Goal: Task Accomplishment & Management: Complete application form

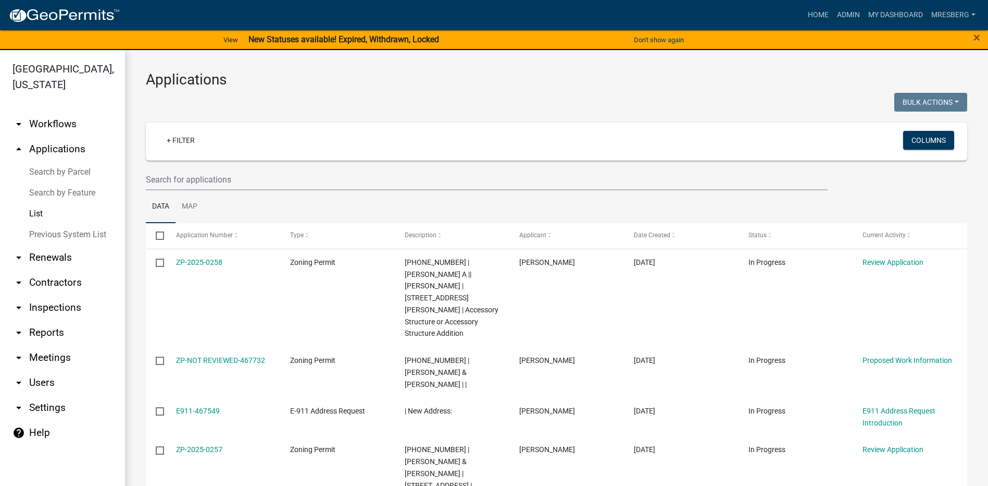
select select "3: 100"
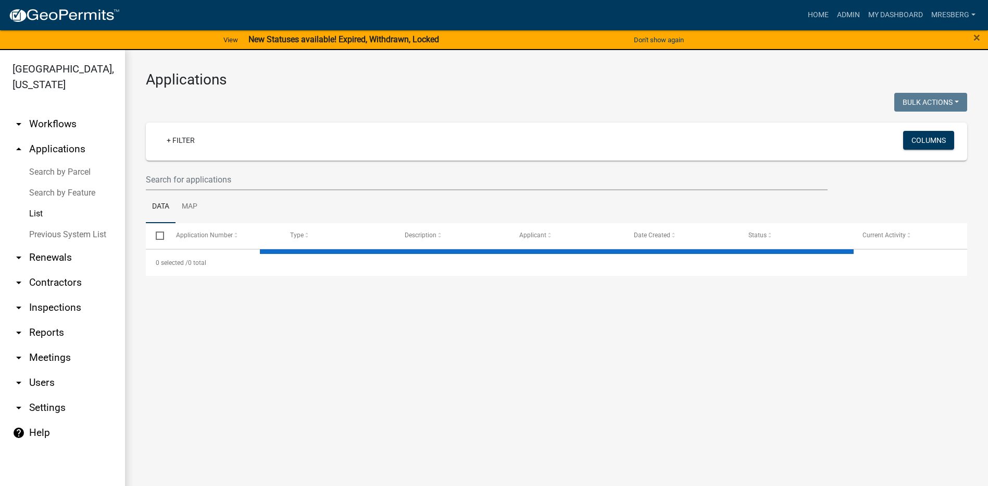
select select "3: 100"
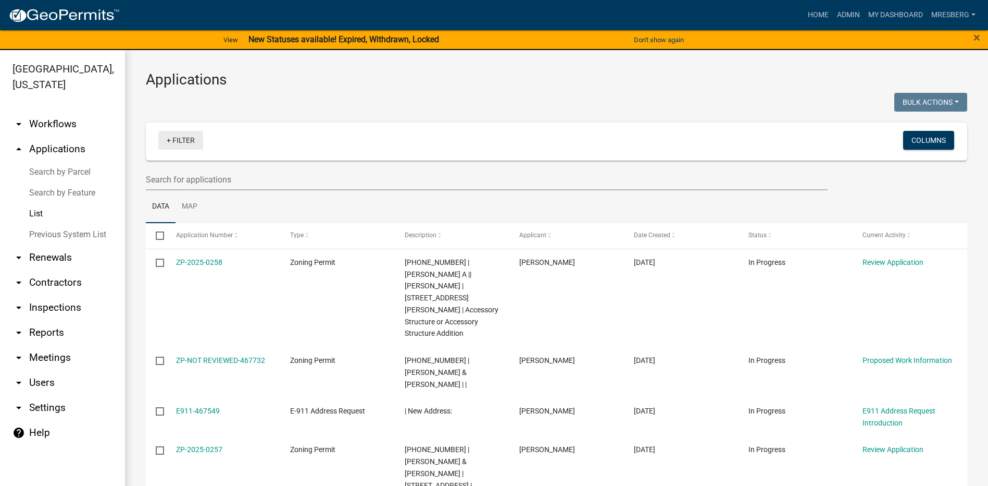
click at [190, 137] on link "+ Filter" at bounding box center [180, 140] width 45 height 19
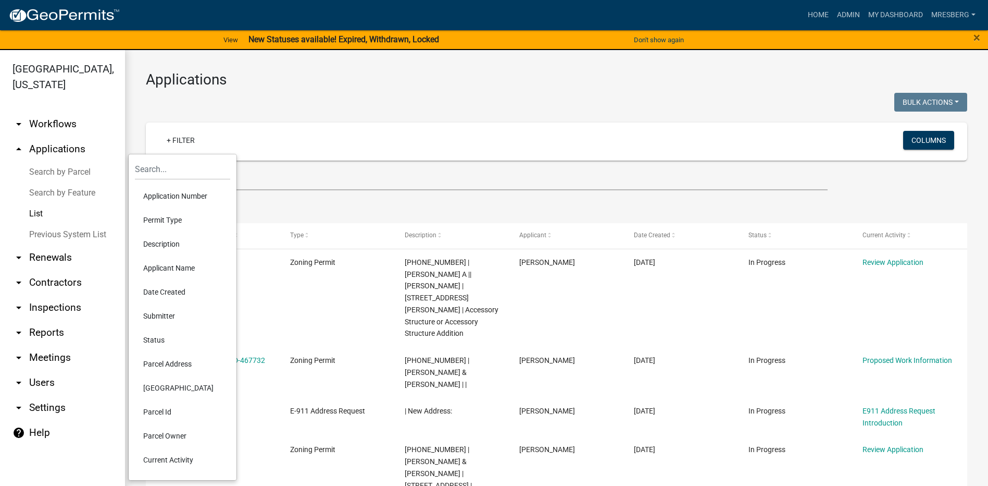
click at [175, 268] on li "Applicant Name" at bounding box center [182, 268] width 95 height 24
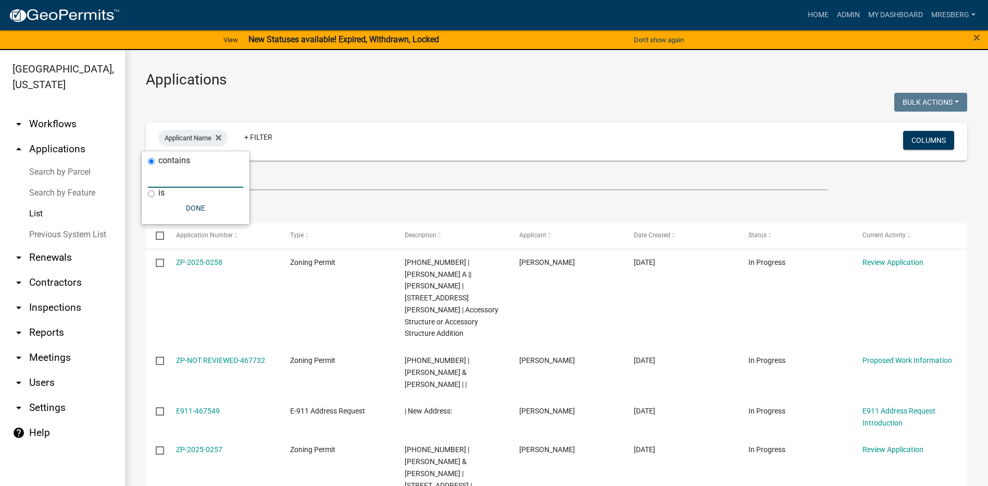
click at [172, 175] on input "text" at bounding box center [195, 176] width 95 height 21
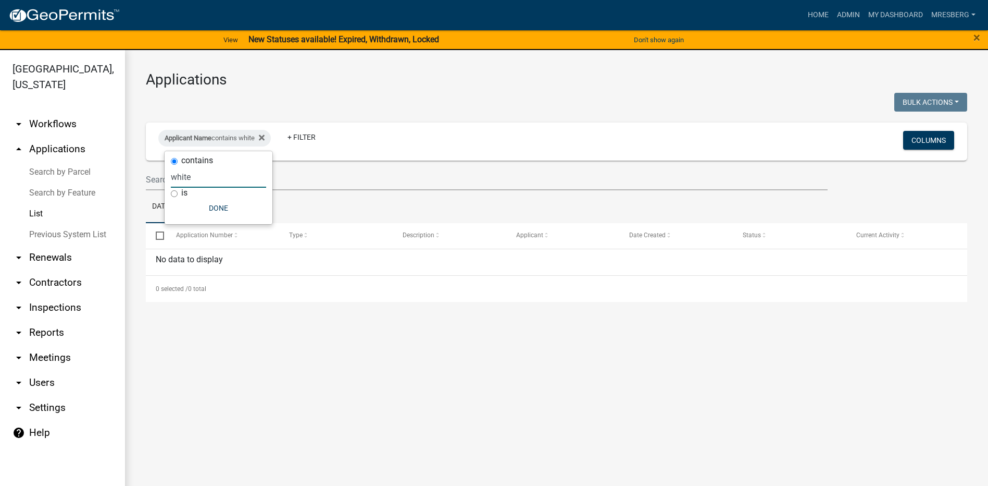
type input "white"
click at [209, 205] on button "Done" at bounding box center [218, 208] width 95 height 19
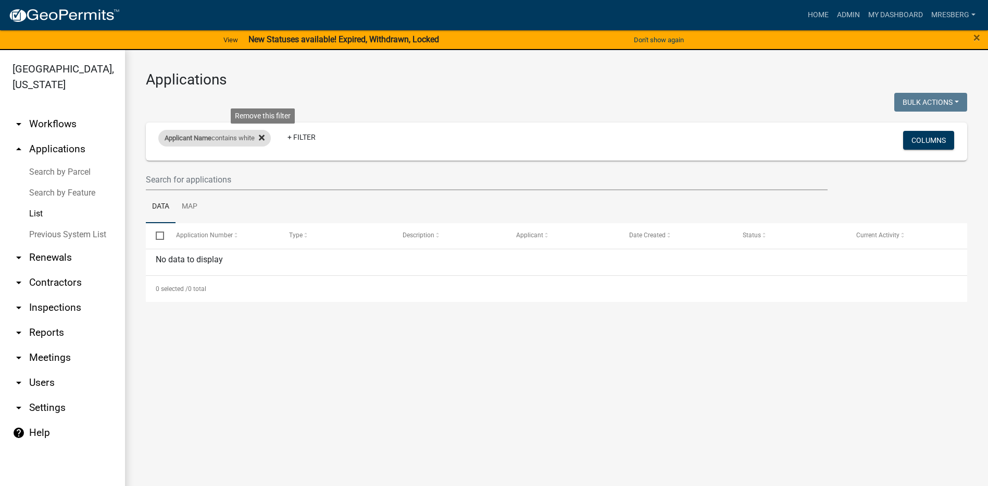
click at [263, 139] on icon at bounding box center [262, 137] width 6 height 8
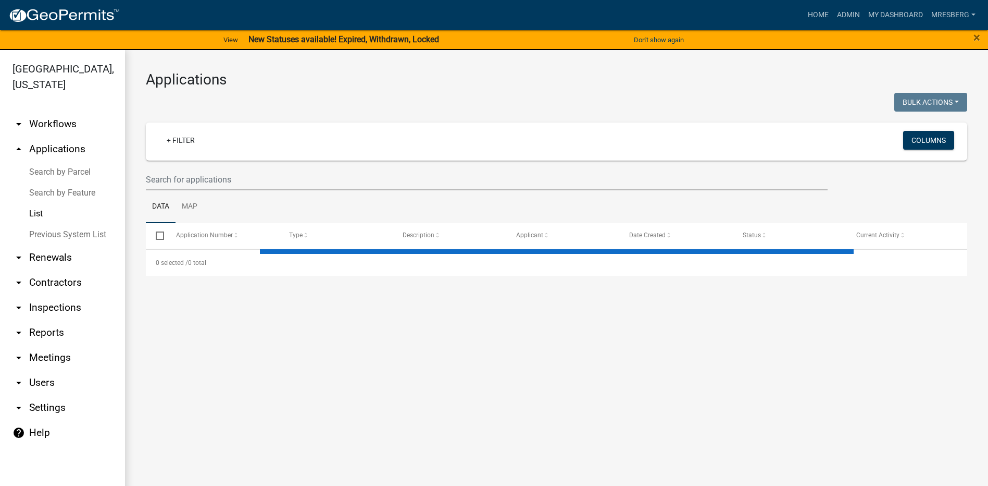
select select "3: 100"
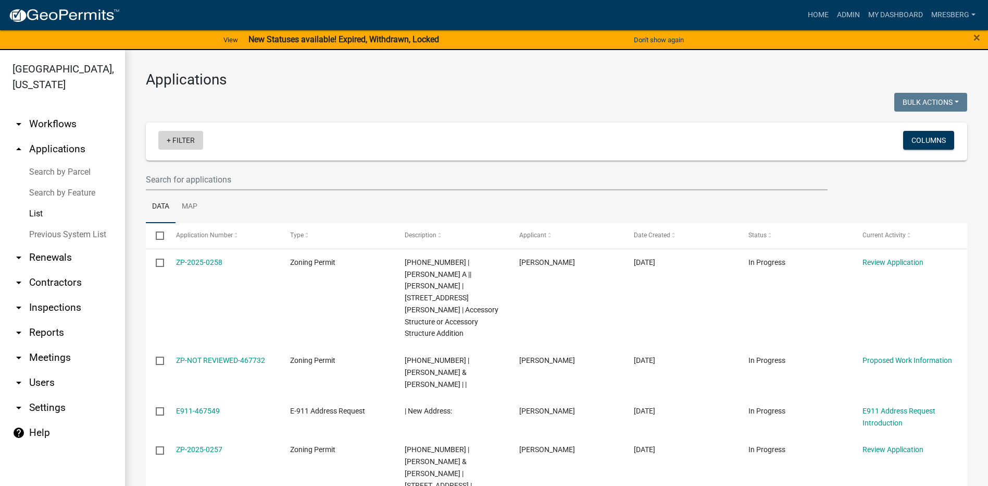
click at [175, 140] on link "+ Filter" at bounding box center [180, 140] width 45 height 19
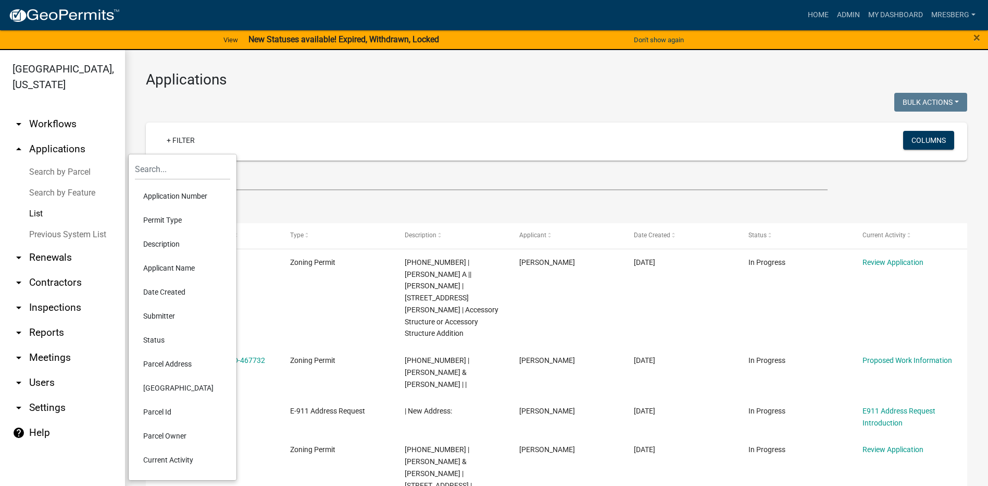
click at [176, 268] on li "Applicant Name" at bounding box center [182, 268] width 95 height 24
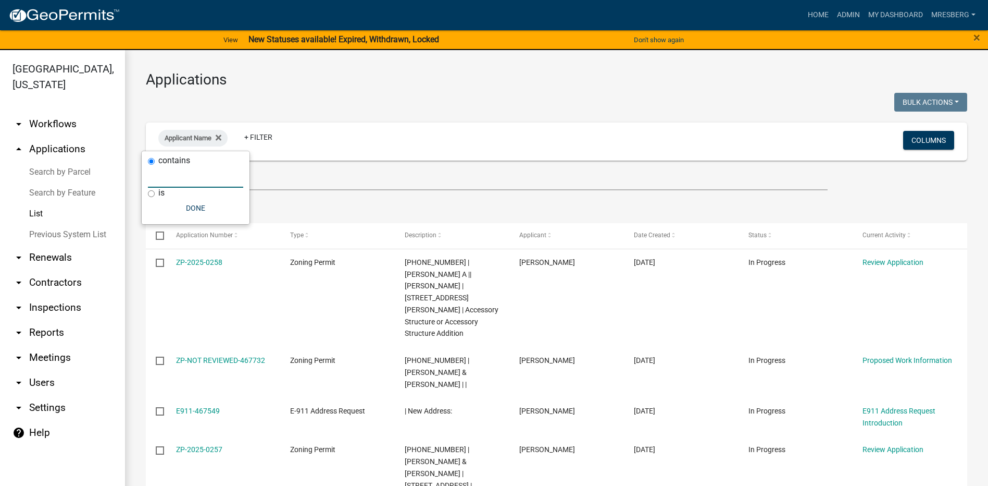
click at [162, 179] on input "text" at bounding box center [195, 176] width 95 height 21
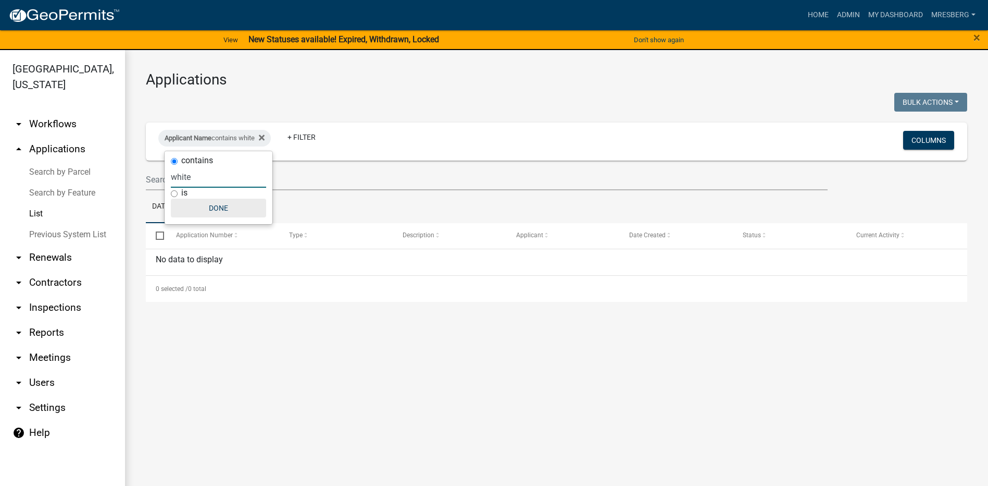
type input "white"
click at [217, 208] on button "Done" at bounding box center [218, 208] width 95 height 19
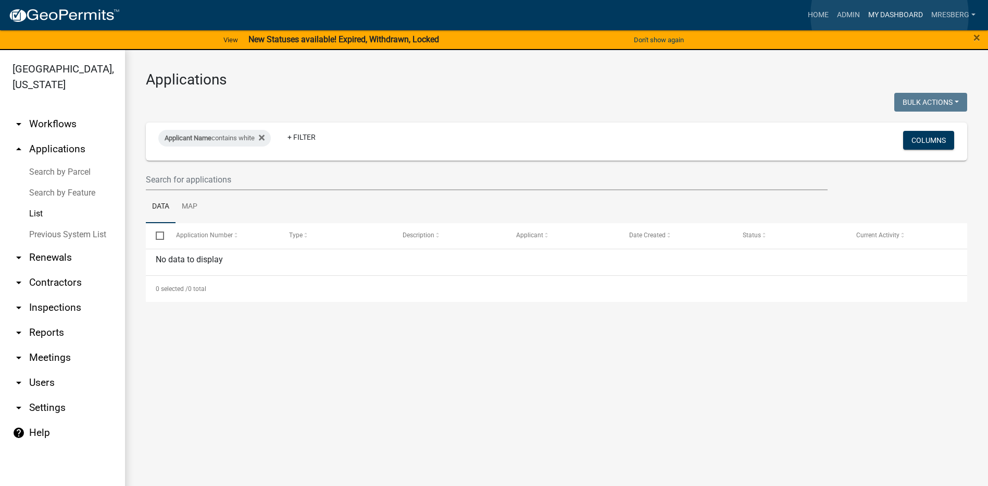
click at [890, 15] on link "My Dashboard" at bounding box center [895, 15] width 63 height 20
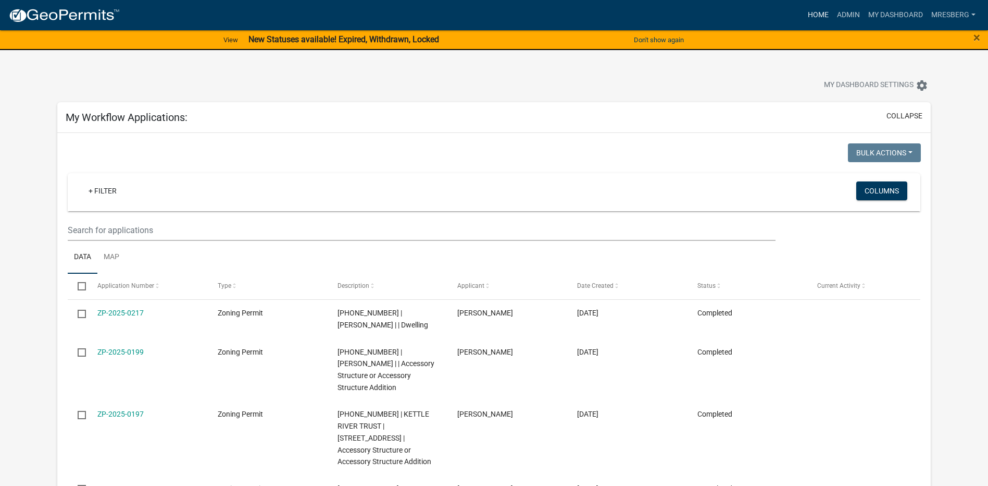
click at [819, 15] on link "Home" at bounding box center [818, 15] width 29 height 20
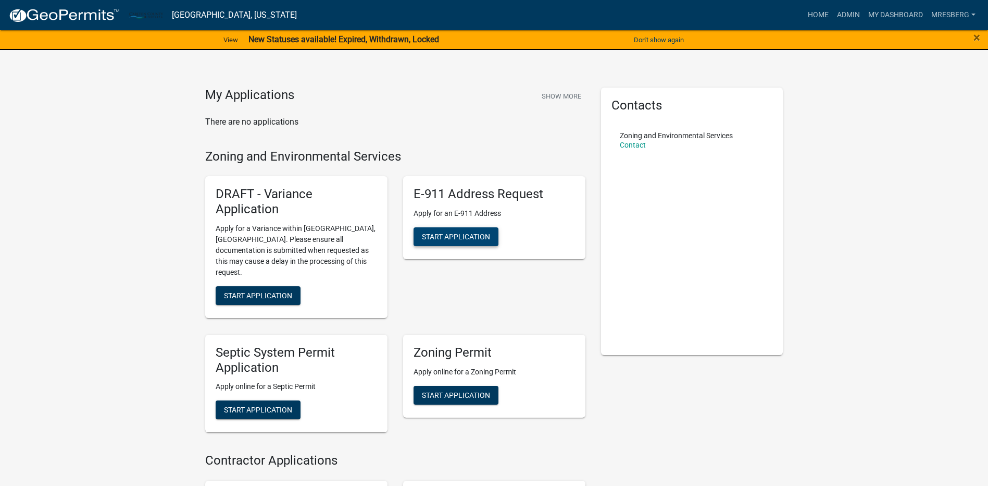
click at [448, 240] on span "Start Application" at bounding box center [456, 236] width 68 height 8
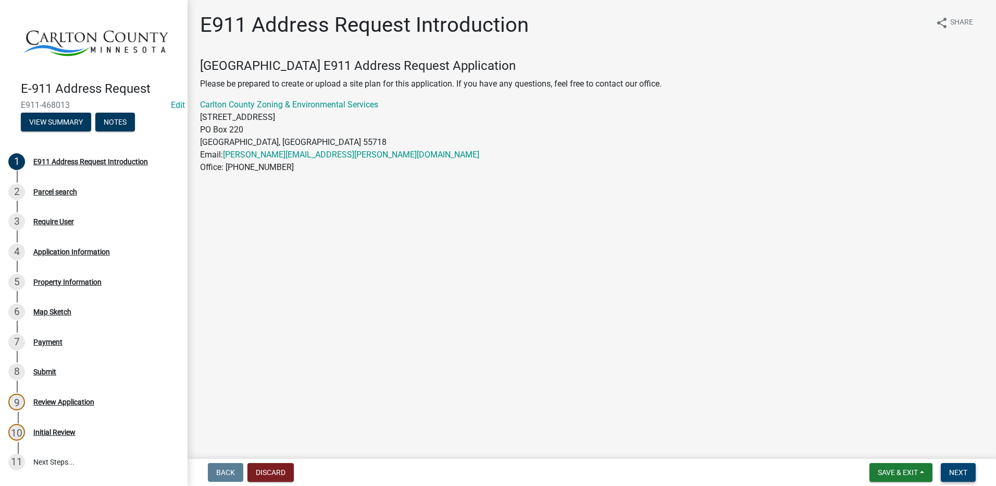
click at [958, 467] on button "Next" at bounding box center [958, 472] width 35 height 19
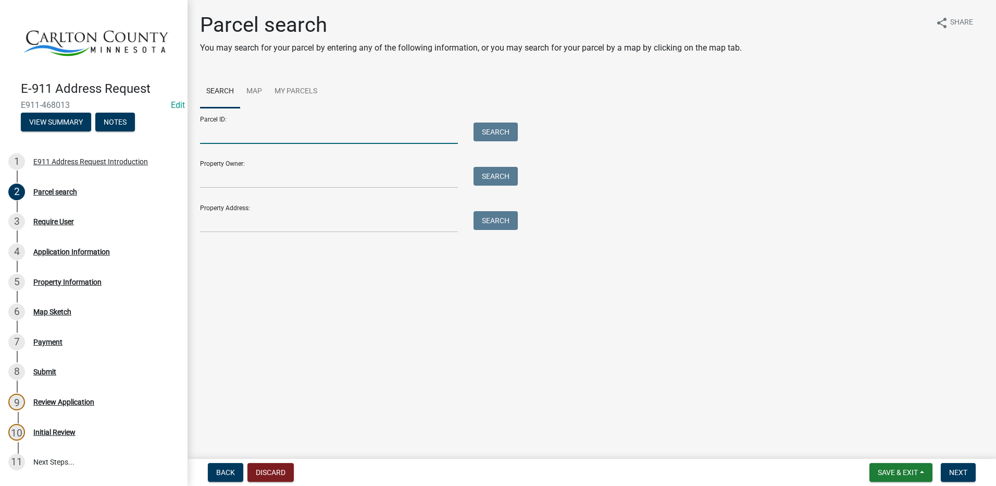
click at [226, 130] on input "Parcel ID:" at bounding box center [329, 132] width 258 height 21
type input "75-010-3660"
click at [486, 139] on button "Search" at bounding box center [496, 131] width 44 height 19
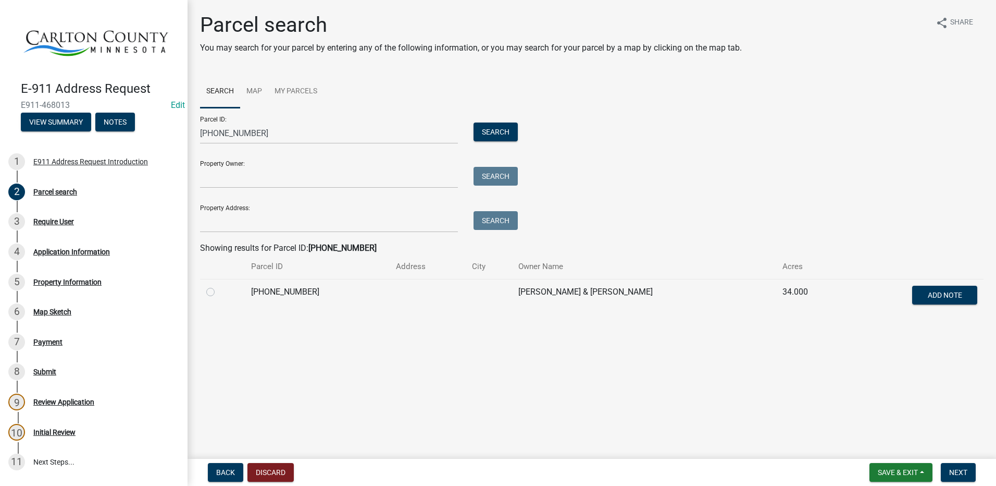
click at [219, 286] on label at bounding box center [219, 286] width 0 height 0
click at [219, 292] on input "radio" at bounding box center [222, 289] width 7 height 7
radio input "true"
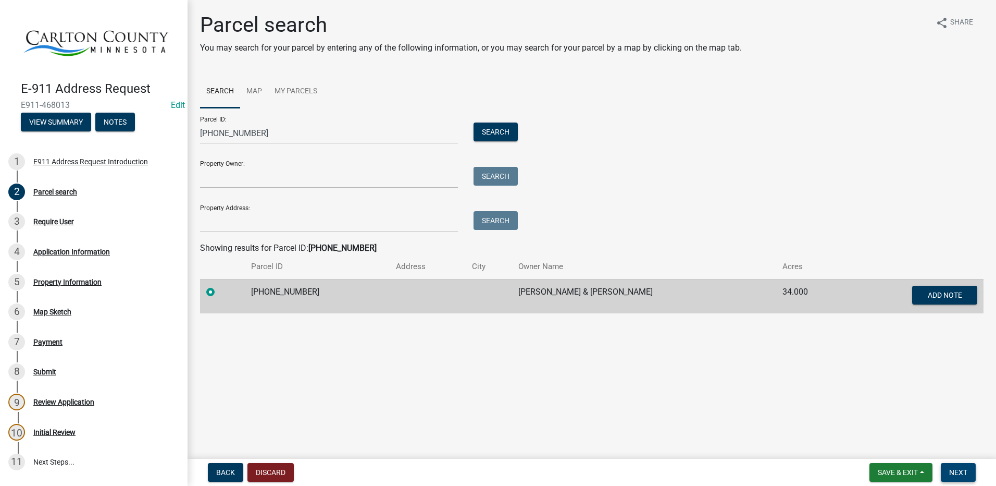
click at [959, 474] on span "Next" at bounding box center [958, 472] width 18 height 8
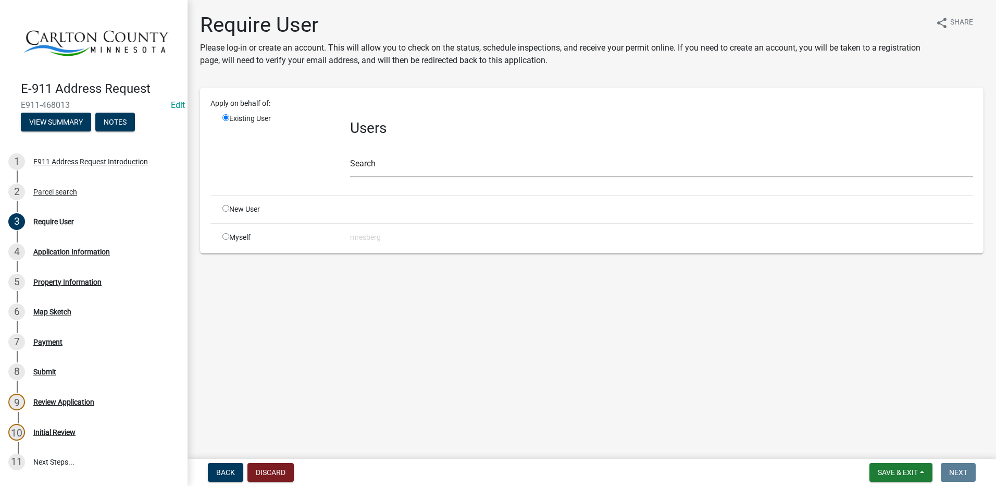
click at [226, 237] on input "radio" at bounding box center [225, 236] width 7 height 7
radio input "true"
radio input "false"
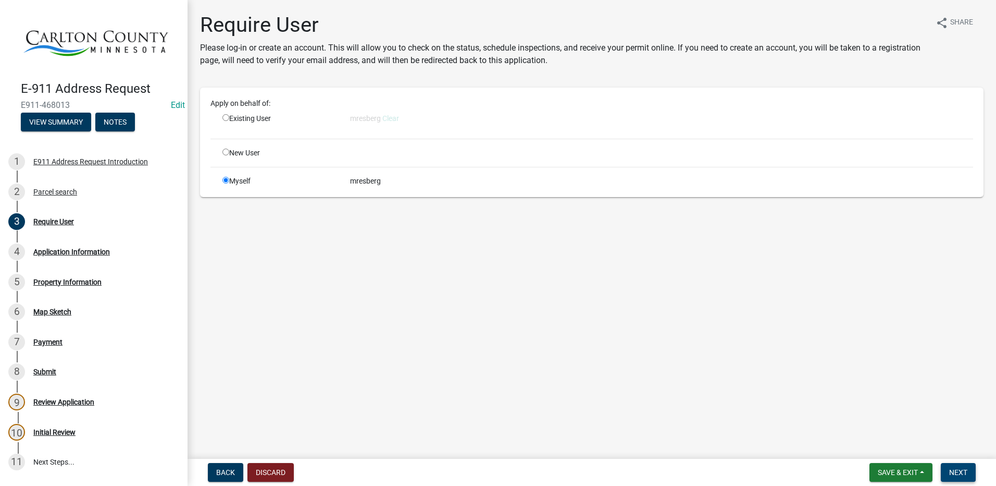
click at [957, 473] on span "Next" at bounding box center [958, 472] width 18 height 8
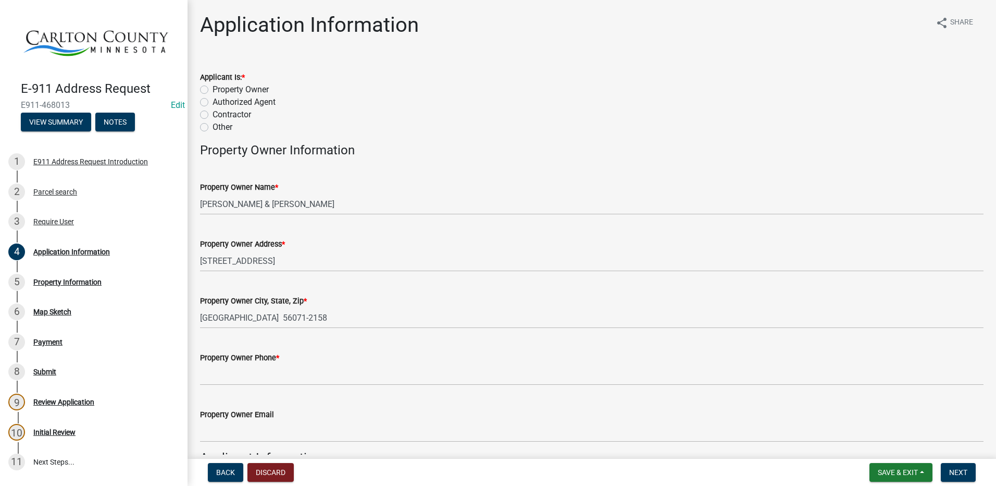
click at [213, 89] on label "Property Owner" at bounding box center [241, 89] width 56 height 13
click at [213, 89] on input "Property Owner" at bounding box center [216, 86] width 7 height 7
radio input "true"
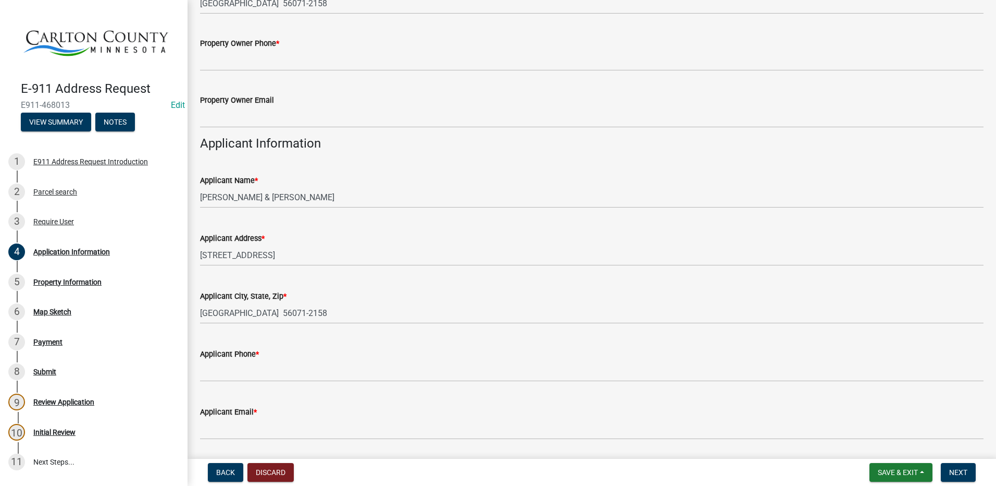
scroll to position [349, 0]
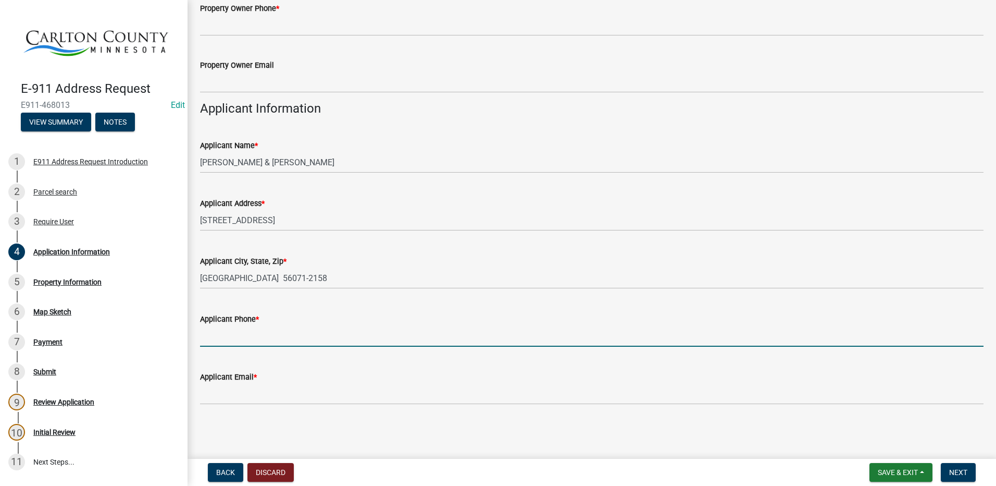
click at [226, 328] on input "Applicant Phone *" at bounding box center [592, 335] width 784 height 21
type input "612-269-7938"
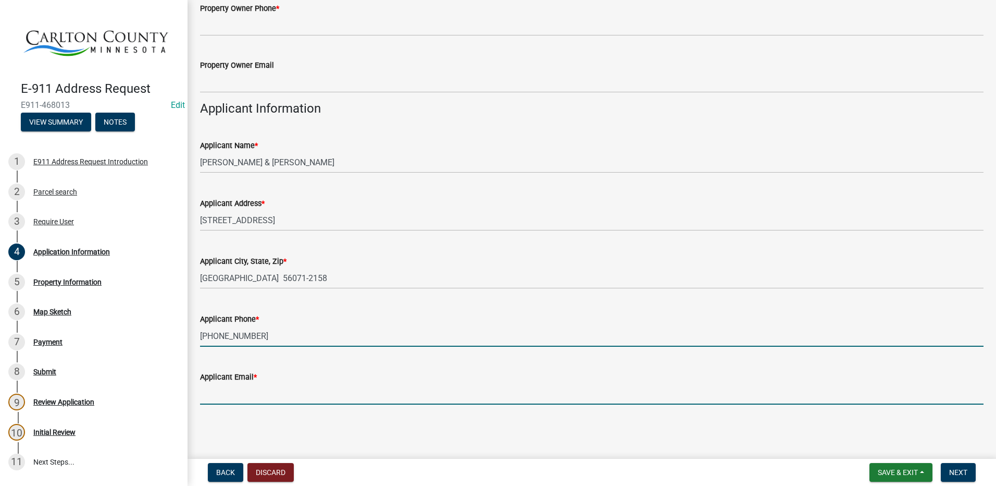
click at [214, 397] on input "Applicant Email *" at bounding box center [592, 393] width 784 height 21
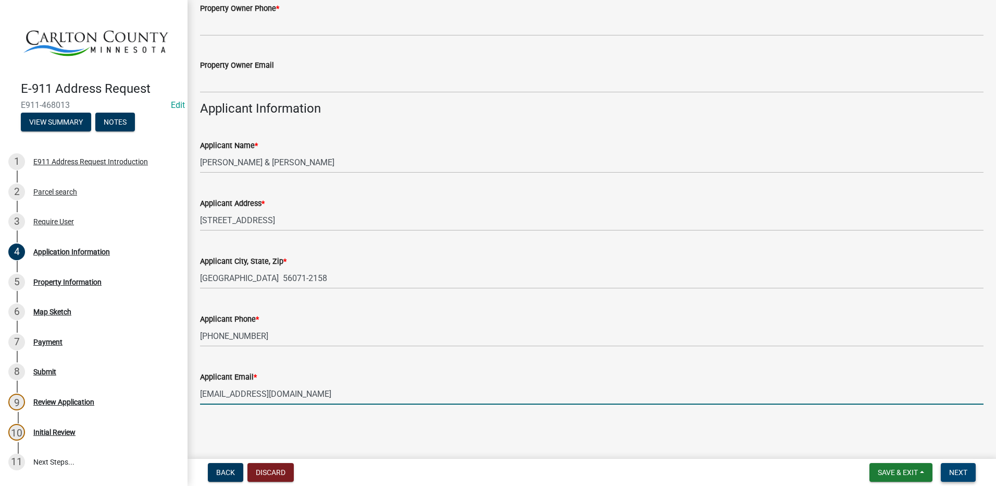
type input "shanegunkel@yahoo.com"
click at [957, 473] on span "Next" at bounding box center [958, 472] width 18 height 8
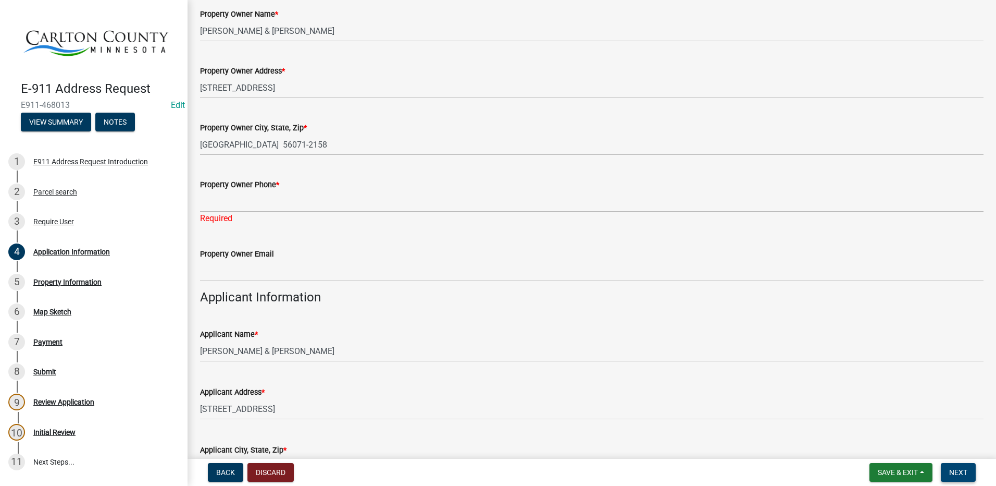
scroll to position [141, 0]
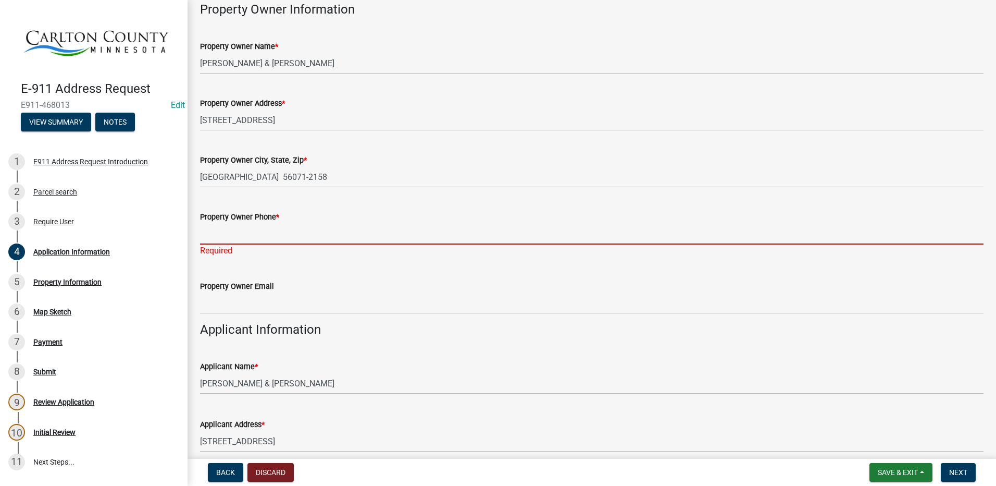
click at [216, 230] on input "Property Owner Phone *" at bounding box center [592, 233] width 784 height 21
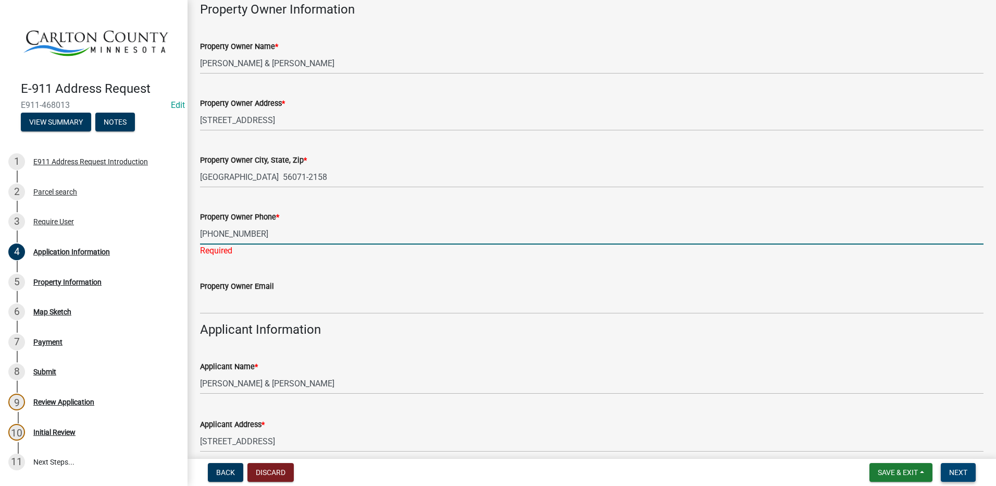
type input "612-269-7938"
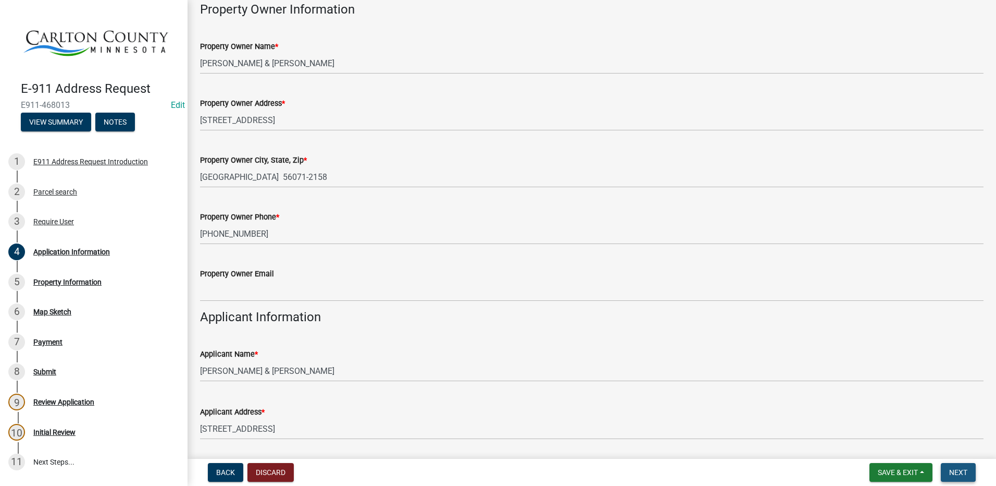
click at [960, 476] on span "Next" at bounding box center [958, 472] width 18 height 8
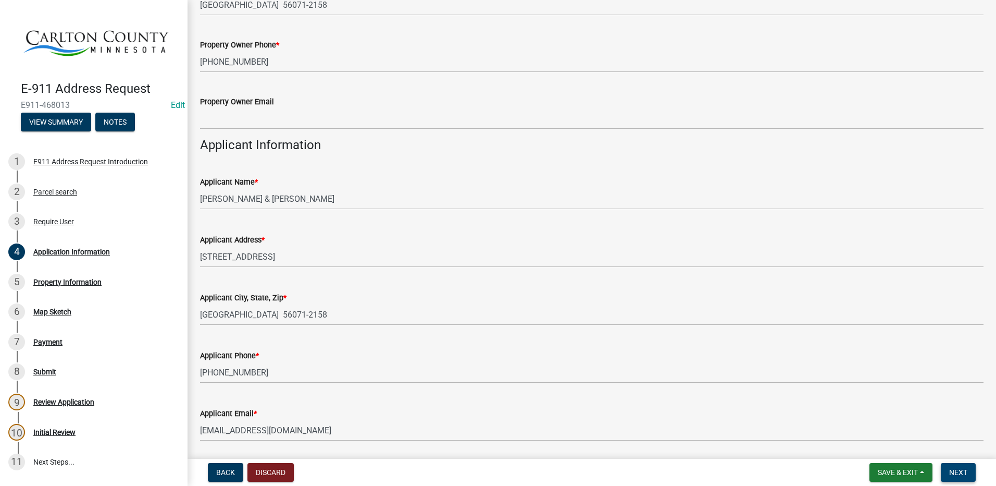
scroll to position [349, 0]
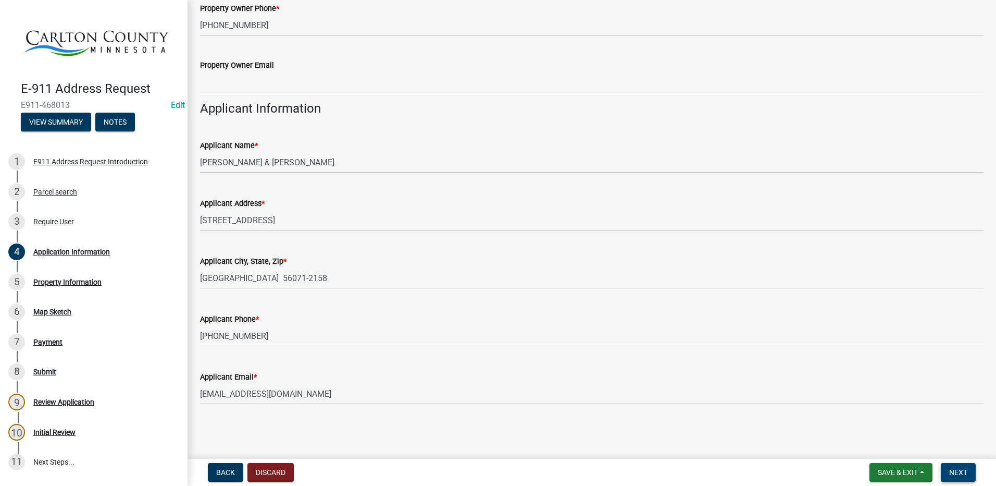
click at [958, 473] on span "Next" at bounding box center [958, 472] width 18 height 8
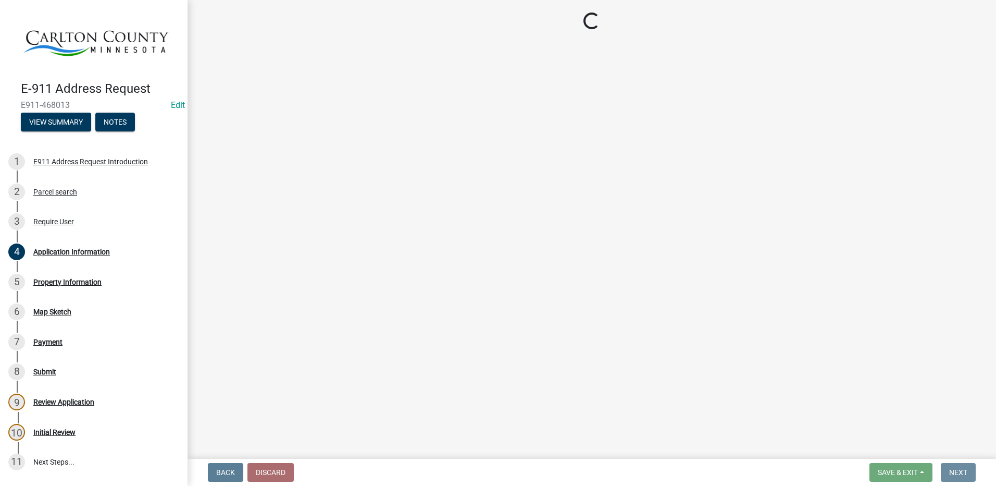
scroll to position [0, 0]
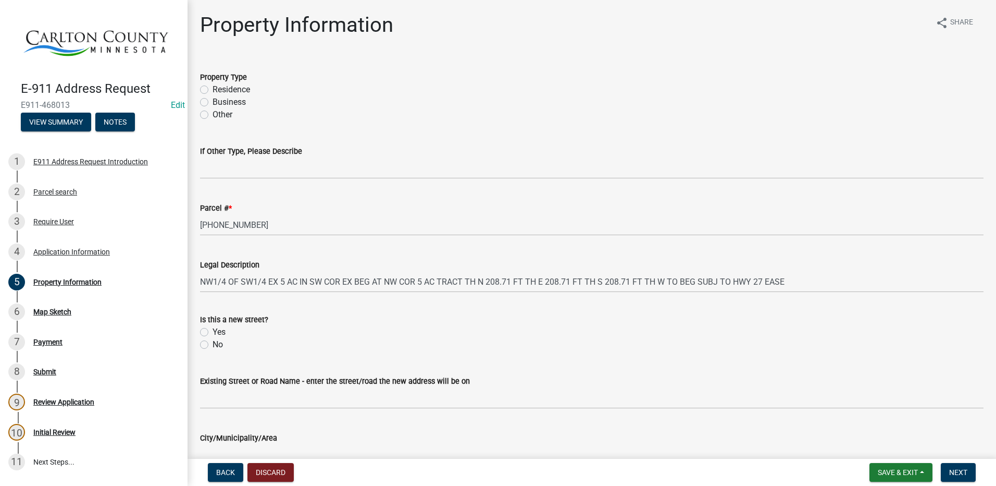
click at [213, 89] on label "Residence" at bounding box center [232, 89] width 38 height 13
click at [213, 89] on input "Residence" at bounding box center [216, 86] width 7 height 7
radio input "true"
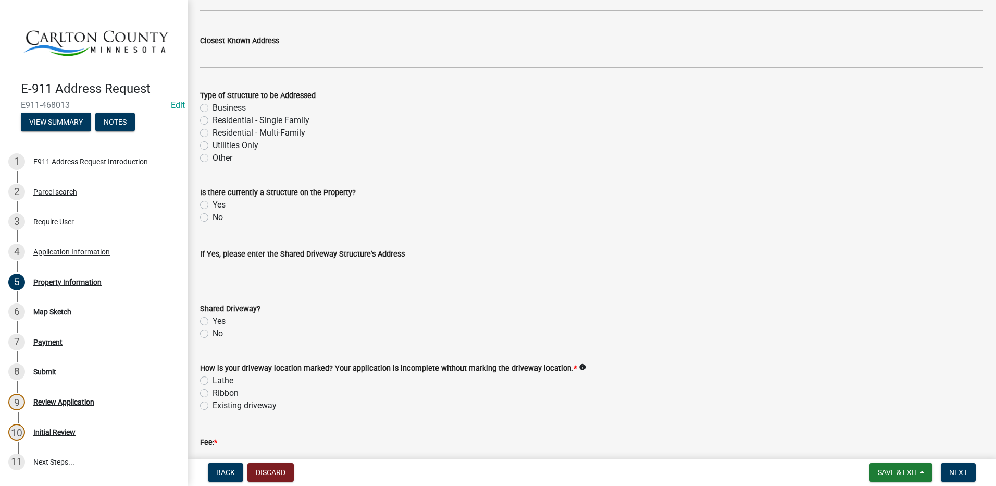
scroll to position [519, 0]
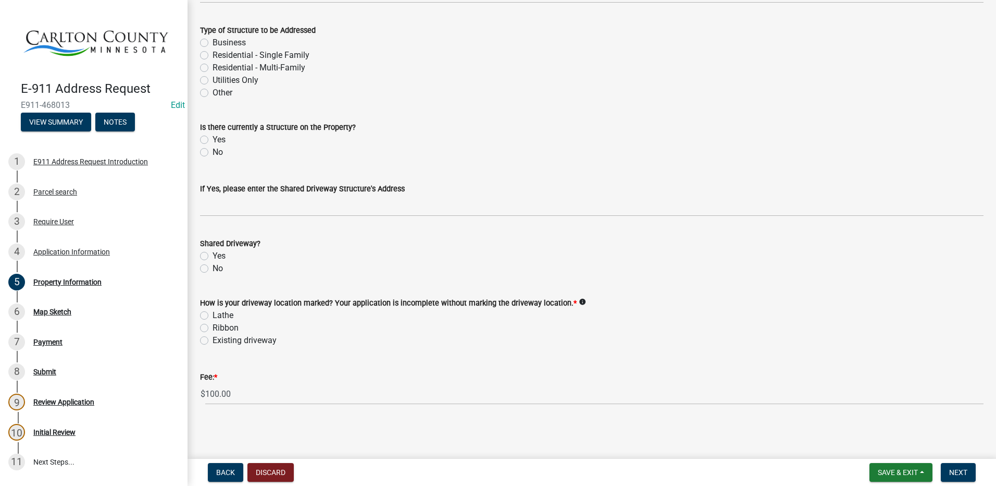
click at [213, 327] on label "Ribbon" at bounding box center [226, 327] width 26 height 13
click at [213, 327] on input "Ribbon" at bounding box center [216, 324] width 7 height 7
radio input "true"
click at [959, 468] on span "Next" at bounding box center [958, 472] width 18 height 8
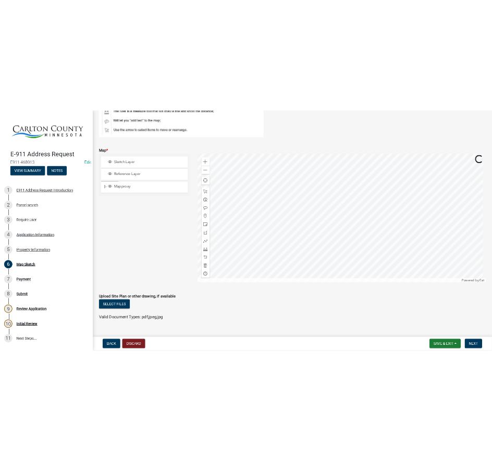
scroll to position [177, 0]
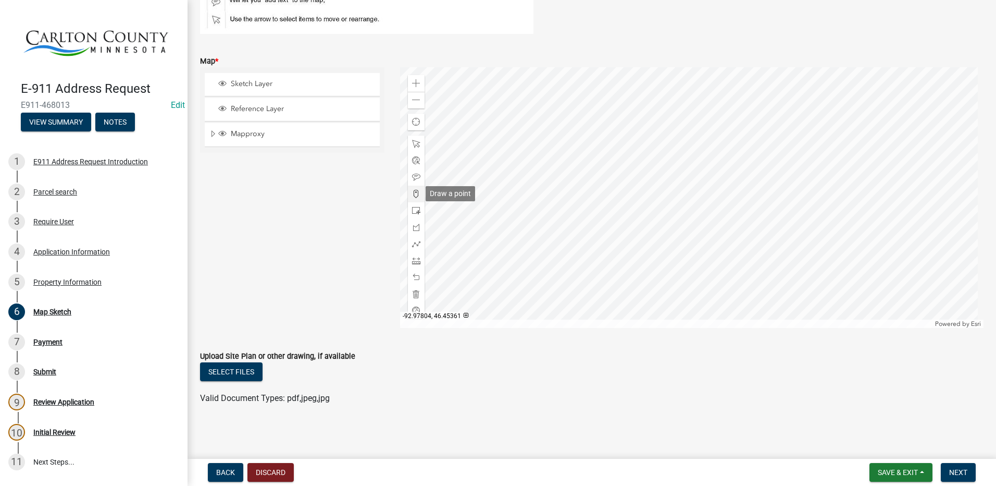
click at [413, 192] on span at bounding box center [416, 194] width 8 height 8
click at [703, 241] on div at bounding box center [692, 197] width 584 height 261
click at [233, 374] on button "Select files" at bounding box center [231, 371] width 63 height 19
click at [228, 370] on button "Select files" at bounding box center [231, 371] width 63 height 19
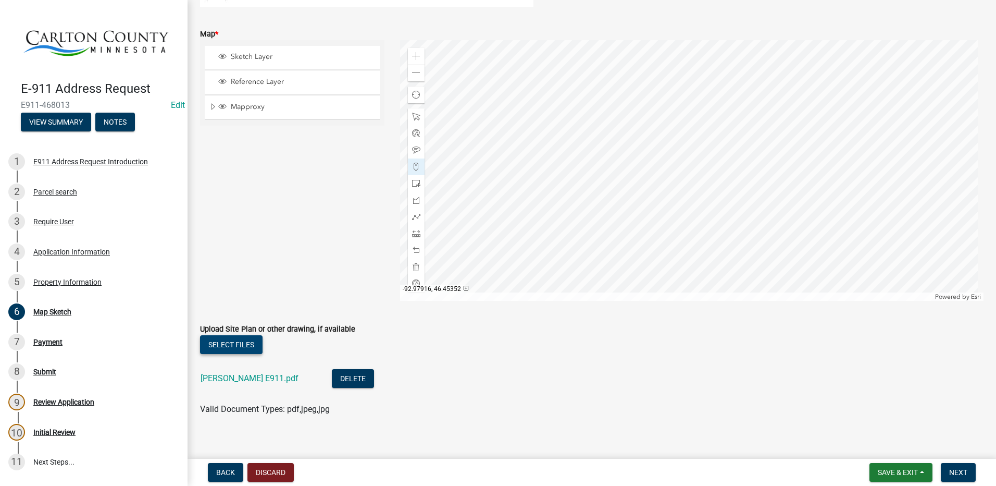
scroll to position [215, 0]
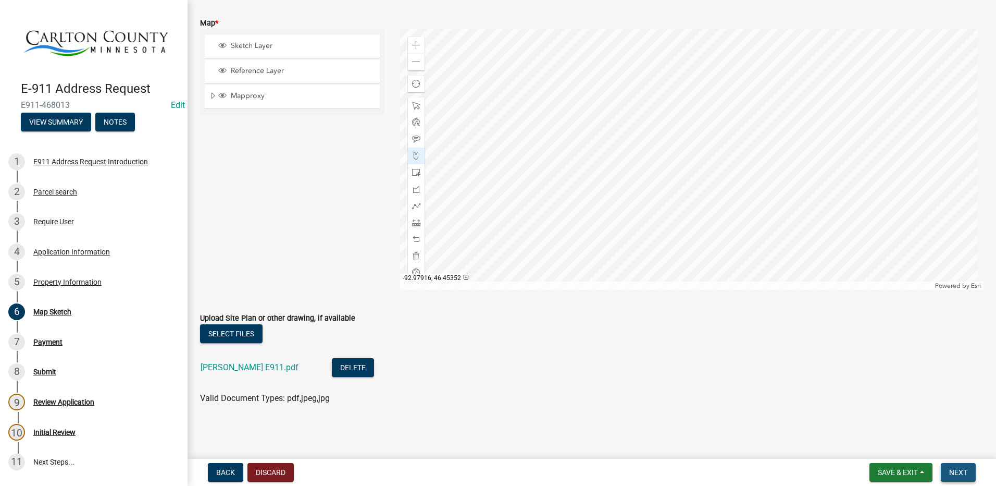
click at [957, 469] on span "Next" at bounding box center [958, 472] width 18 height 8
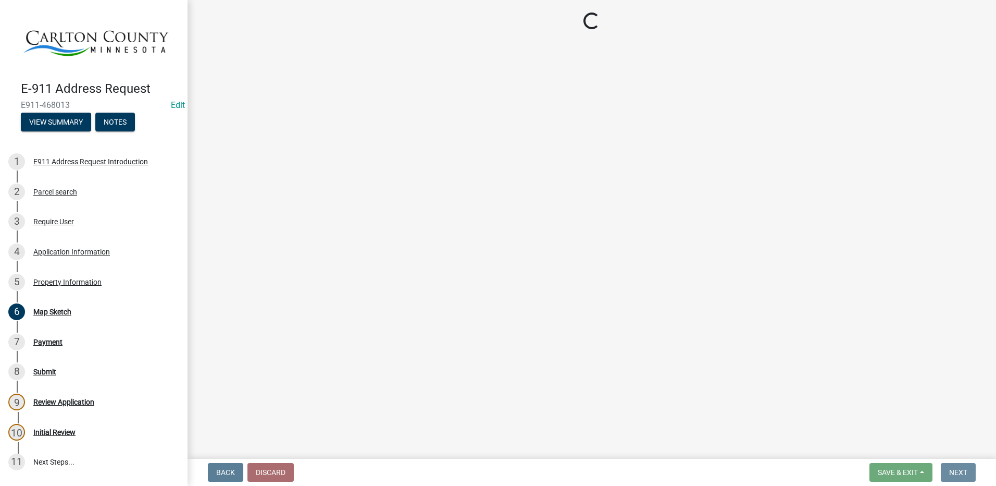
scroll to position [0, 0]
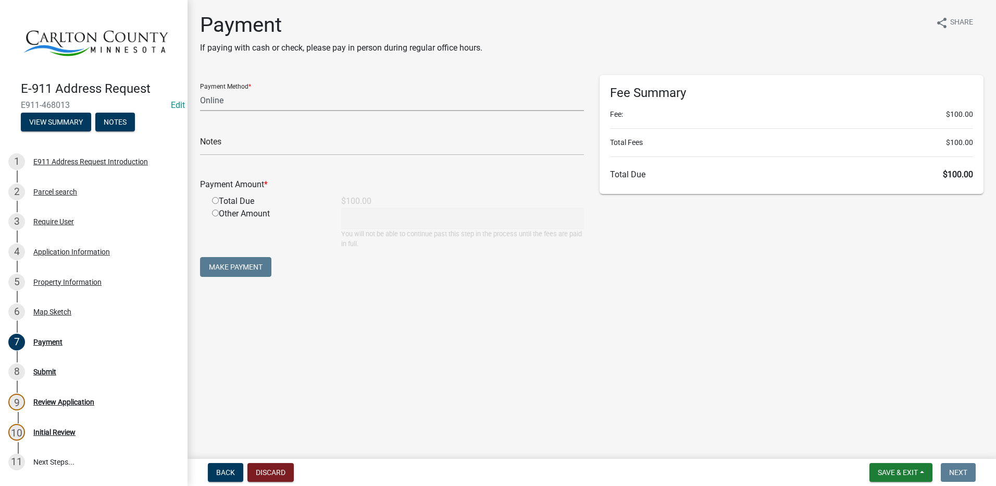
click at [227, 104] on select "Credit Card POS Check Cash Online" at bounding box center [392, 100] width 384 height 21
select select "1: 0"
click at [200, 90] on select "Credit Card POS Check Cash Online" at bounding box center [392, 100] width 384 height 21
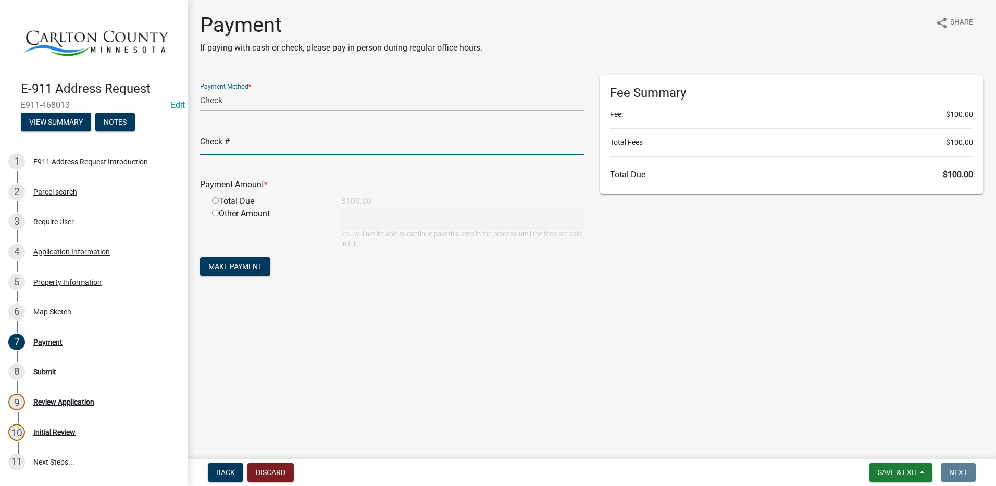
click at [233, 145] on input "text" at bounding box center [392, 144] width 384 height 21
type input "6607"
click at [216, 200] on input "radio" at bounding box center [215, 200] width 7 height 7
radio input "true"
type input "100"
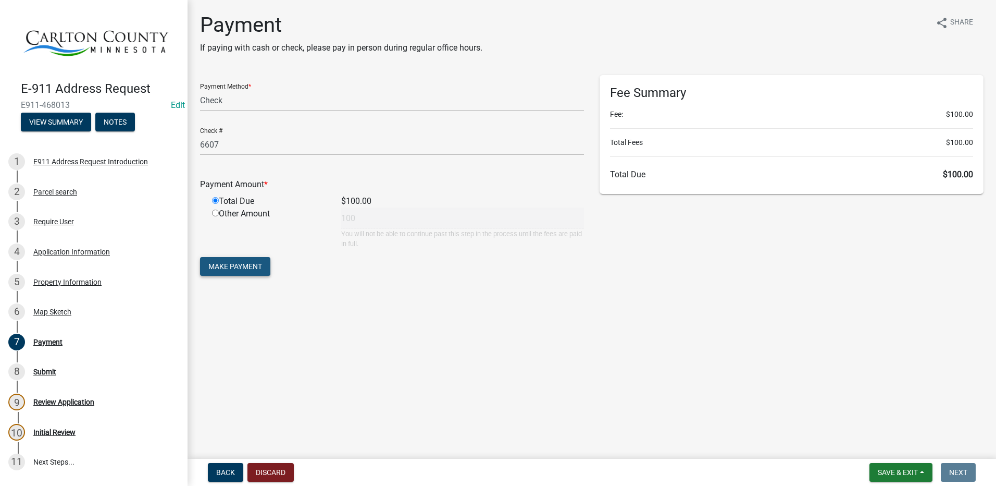
click at [239, 266] on span "Make Payment" at bounding box center [235, 266] width 54 height 8
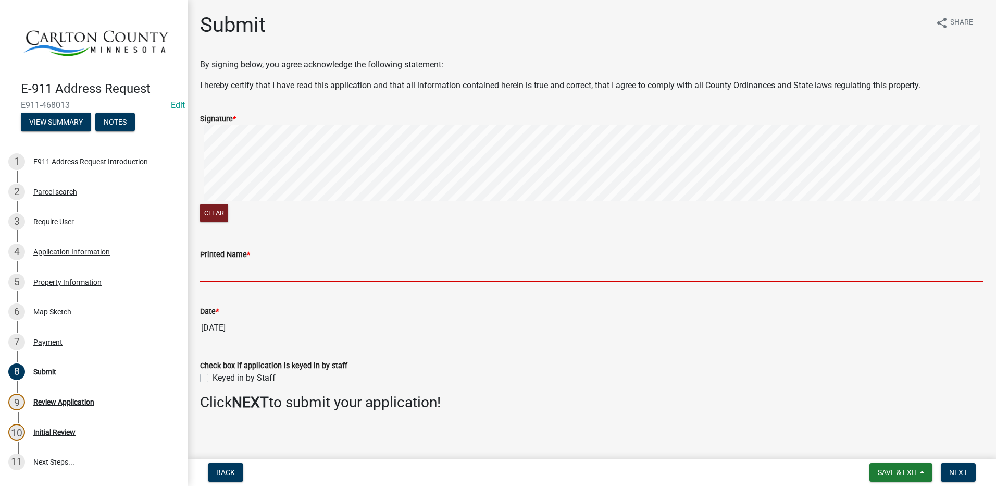
click at [215, 275] on input "Printed Name *" at bounding box center [592, 271] width 784 height 21
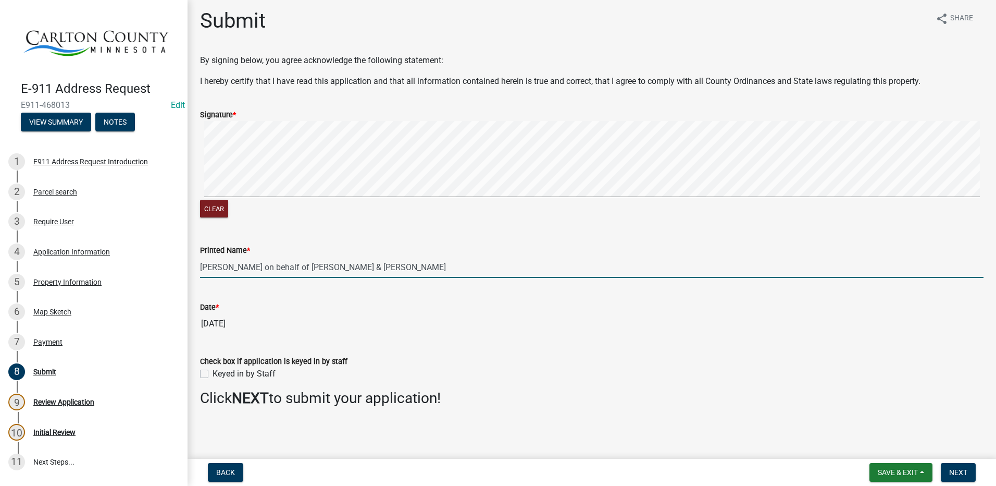
scroll to position [5, 0]
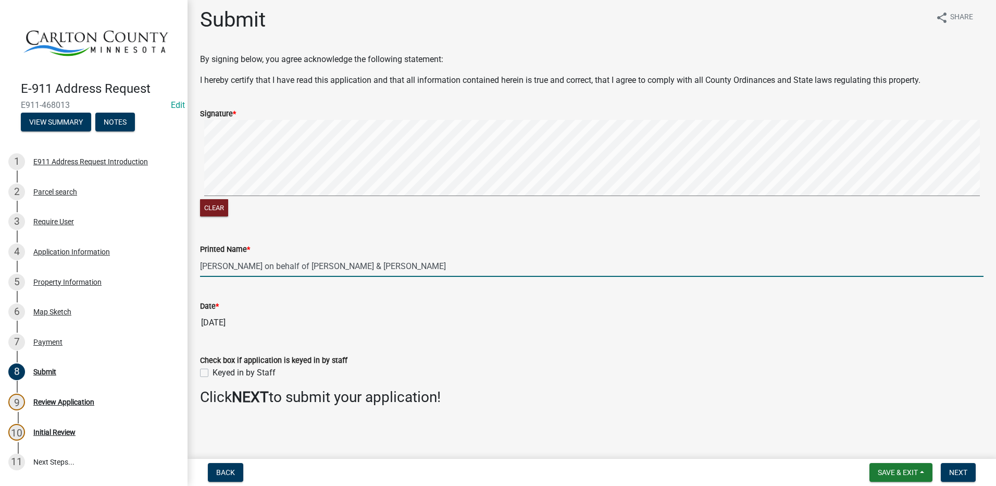
type input "Mandie on behalf of Shane & Jennifer Gunkel"
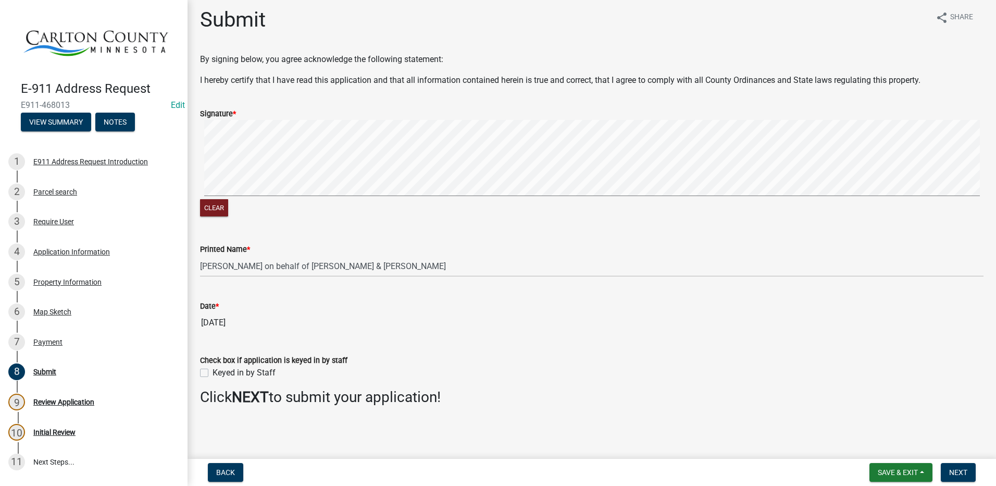
click at [209, 374] on div "Keyed in by Staff" at bounding box center [592, 372] width 784 height 13
click at [213, 371] on label "Keyed in by Staff" at bounding box center [244, 372] width 63 height 13
click at [213, 371] on input "Keyed in by Staff" at bounding box center [216, 369] width 7 height 7
checkbox input "true"
click at [955, 470] on span "Next" at bounding box center [958, 472] width 18 height 8
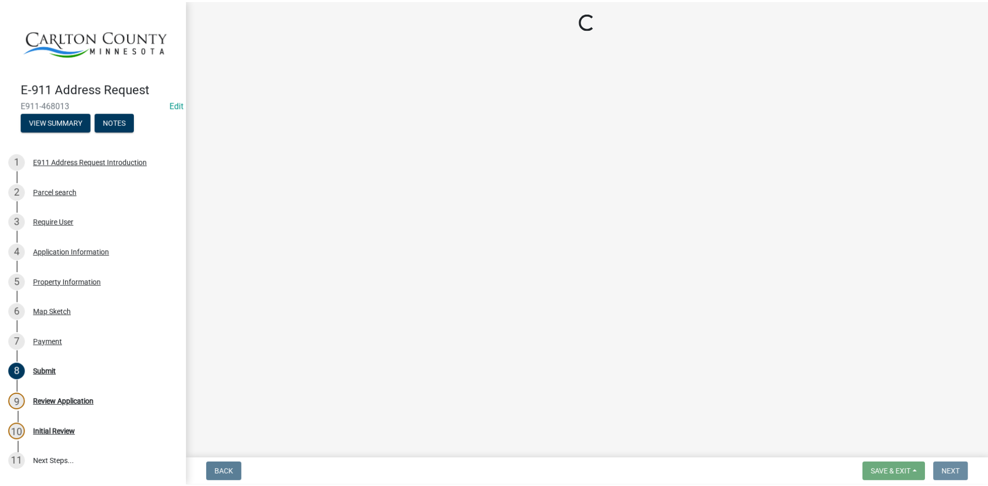
scroll to position [0, 0]
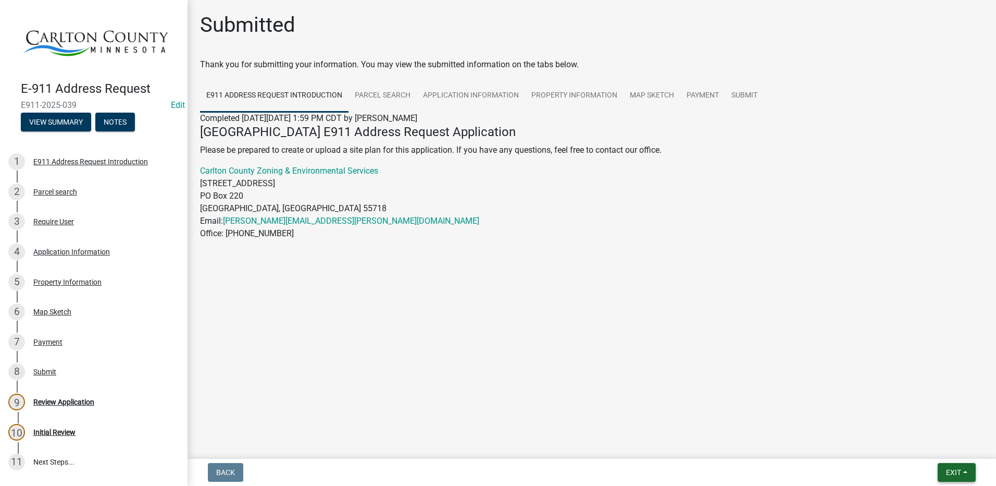
click at [947, 468] on span "Exit" at bounding box center [953, 472] width 15 height 8
click at [919, 448] on button "Save & Exit" at bounding box center [934, 444] width 83 height 25
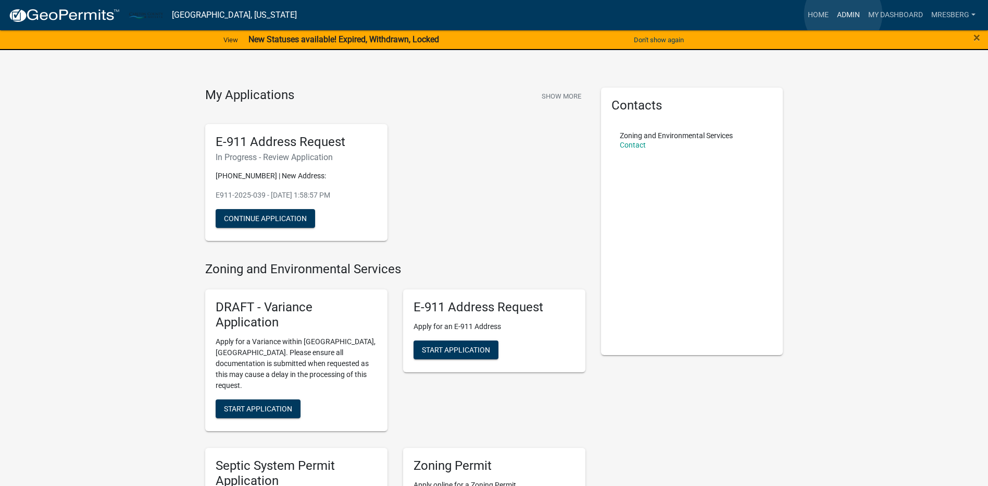
click at [844, 14] on link "Admin" at bounding box center [848, 15] width 31 height 20
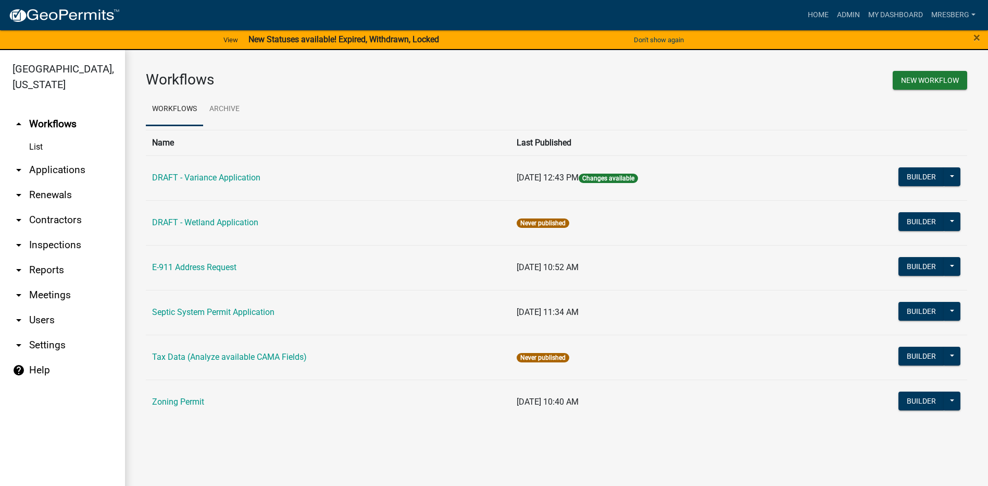
click at [63, 170] on link "arrow_drop_down Applications" at bounding box center [62, 169] width 125 height 25
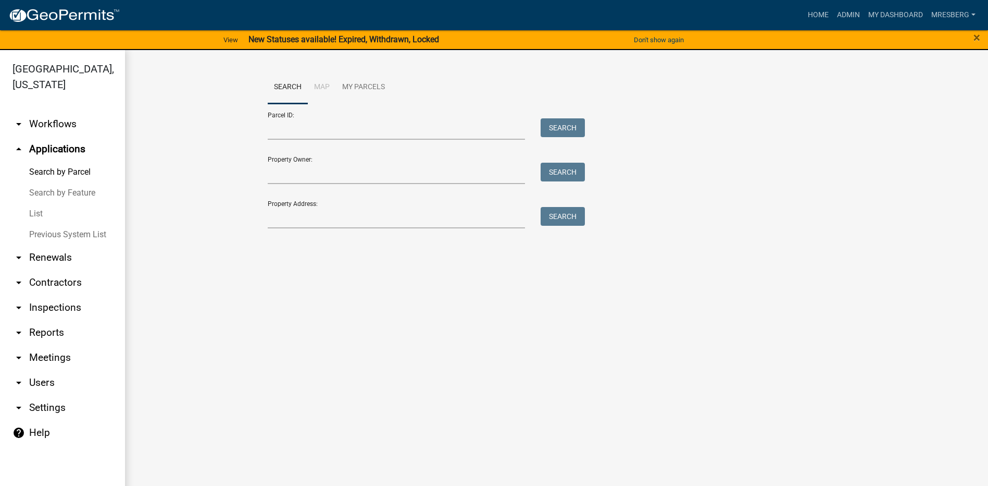
click at [41, 215] on link "List" at bounding box center [62, 213] width 125 height 21
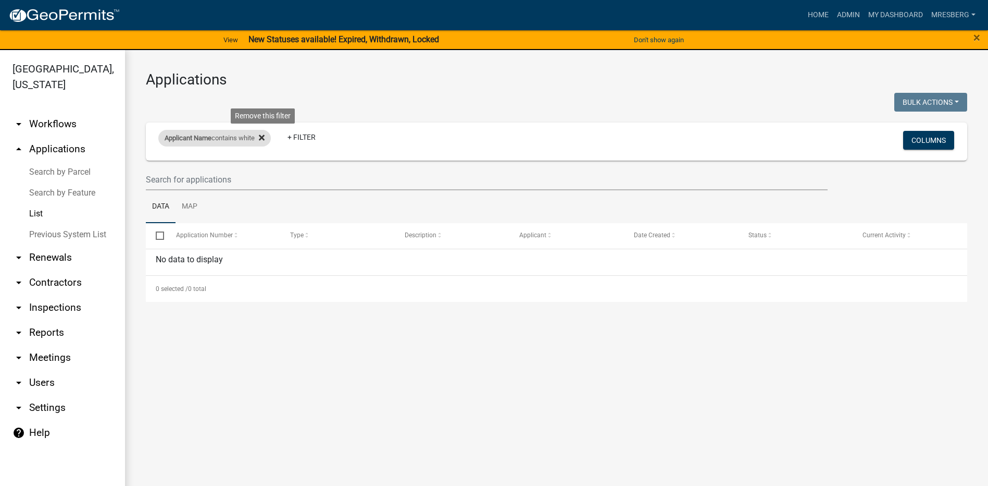
click at [265, 139] on icon at bounding box center [262, 137] width 6 height 8
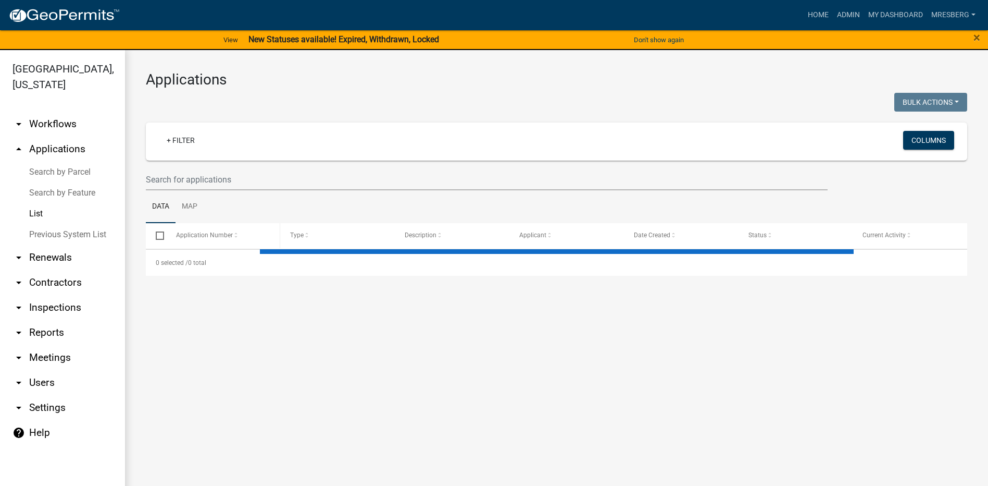
select select "3: 100"
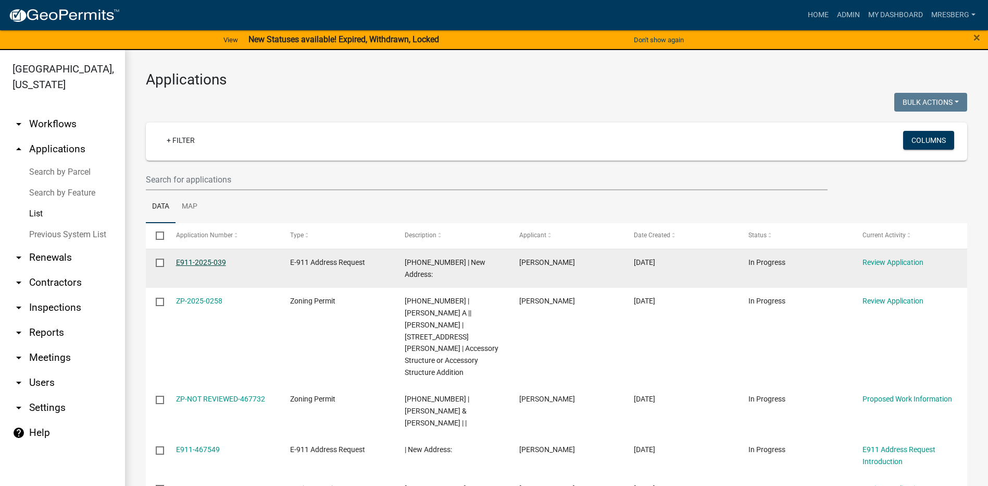
click at [206, 258] on link "E911-2025-039" at bounding box center [201, 262] width 50 height 8
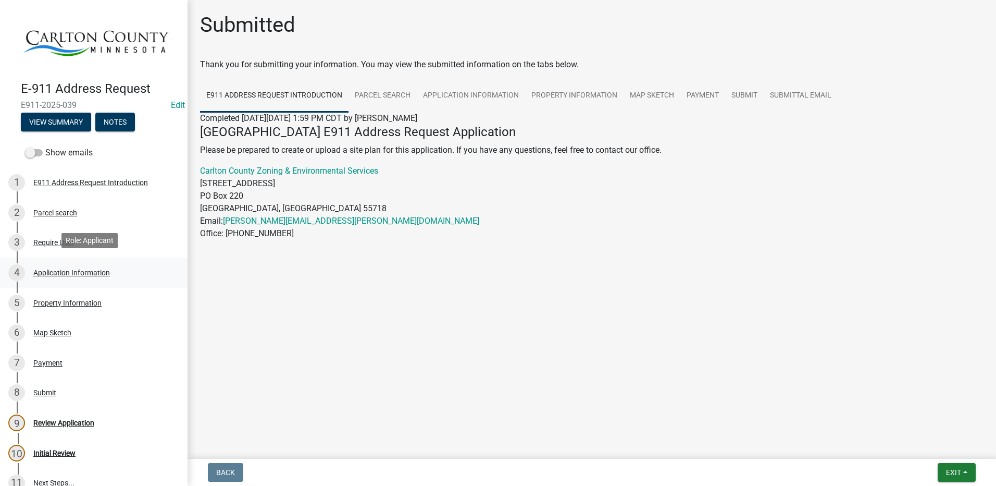
click at [68, 269] on div "Application Information" at bounding box center [71, 272] width 77 height 7
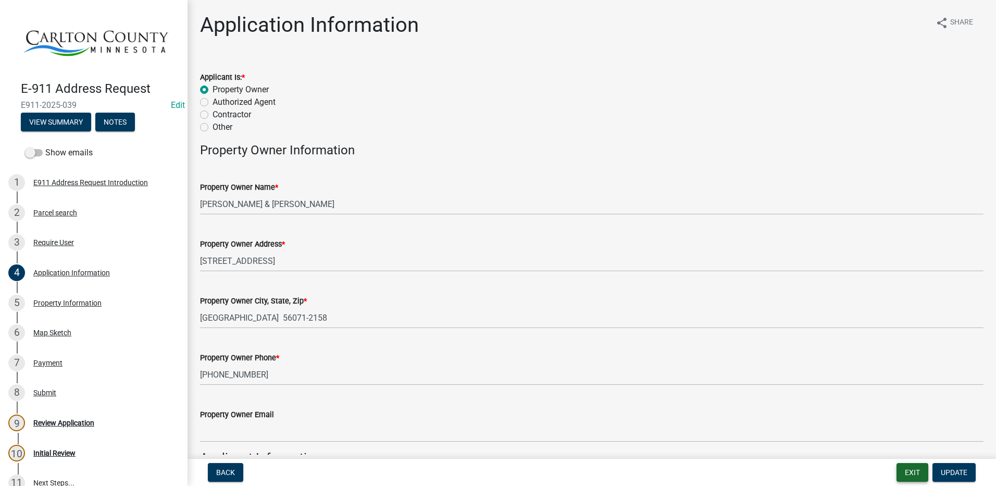
click at [911, 468] on button "Exit" at bounding box center [913, 472] width 32 height 19
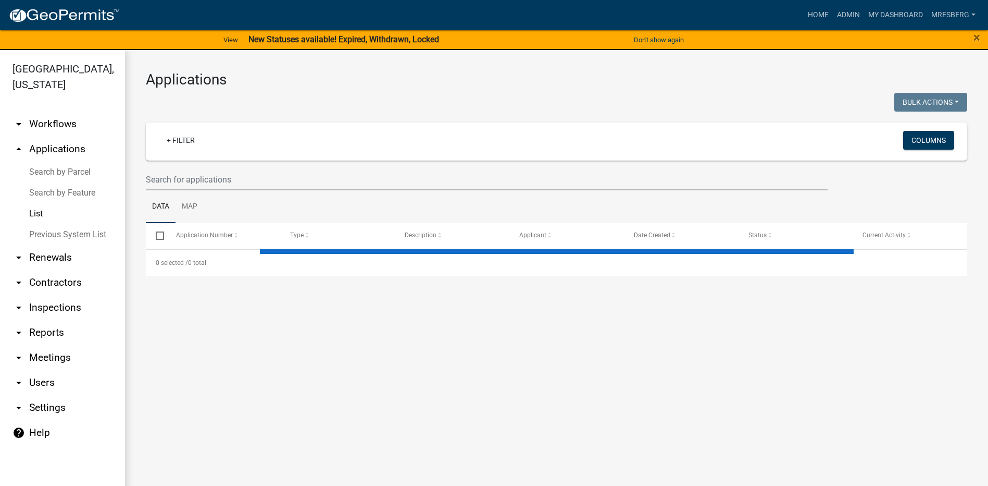
select select "3: 100"
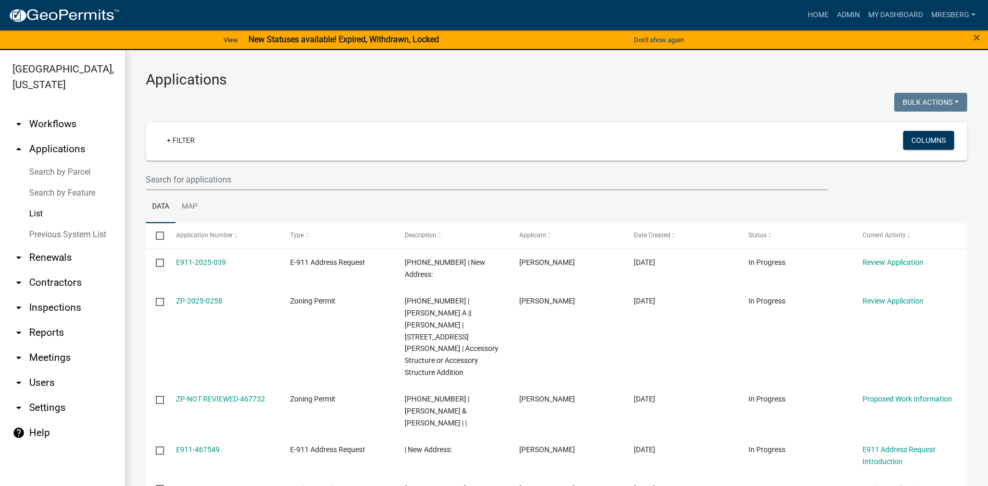
click at [973, 40] on div "×" at bounding box center [947, 40] width 82 height 22
click at [976, 39] on span "×" at bounding box center [977, 37] width 7 height 15
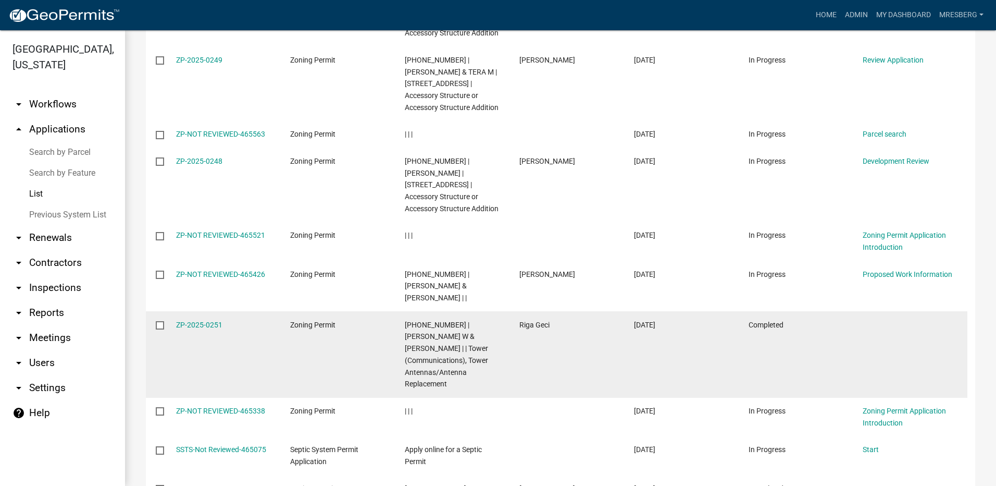
scroll to position [1407, 0]
